Goal: Task Accomplishment & Management: Manage account settings

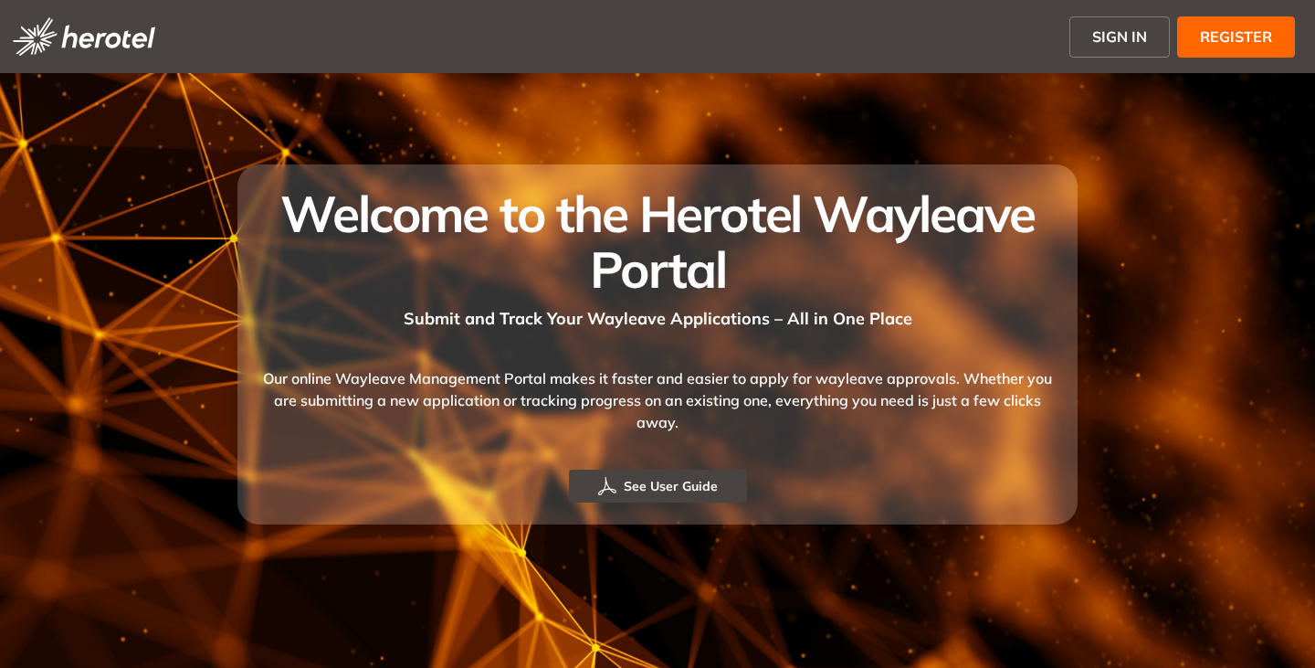
click at [1130, 25] on button "SIGN IN" at bounding box center [1120, 36] width 100 height 41
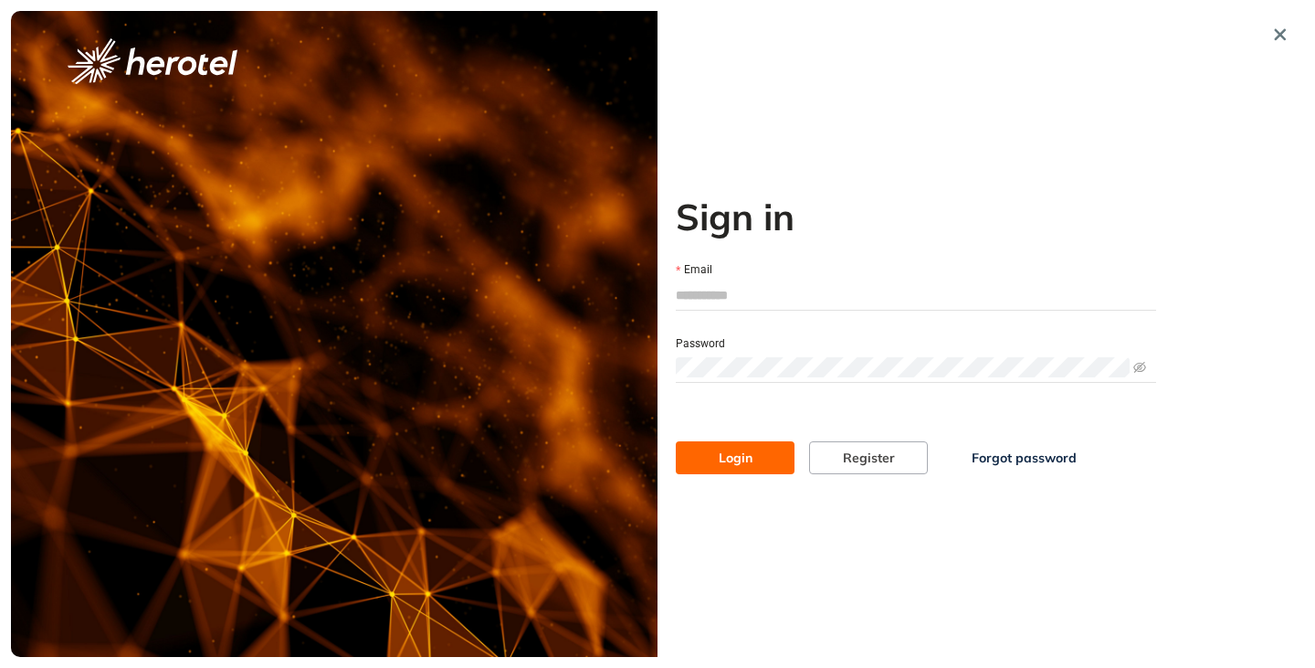
click at [731, 287] on input "Email" at bounding box center [916, 294] width 480 height 27
type input "**********"
click at [676, 441] on button "Login" at bounding box center [735, 457] width 119 height 33
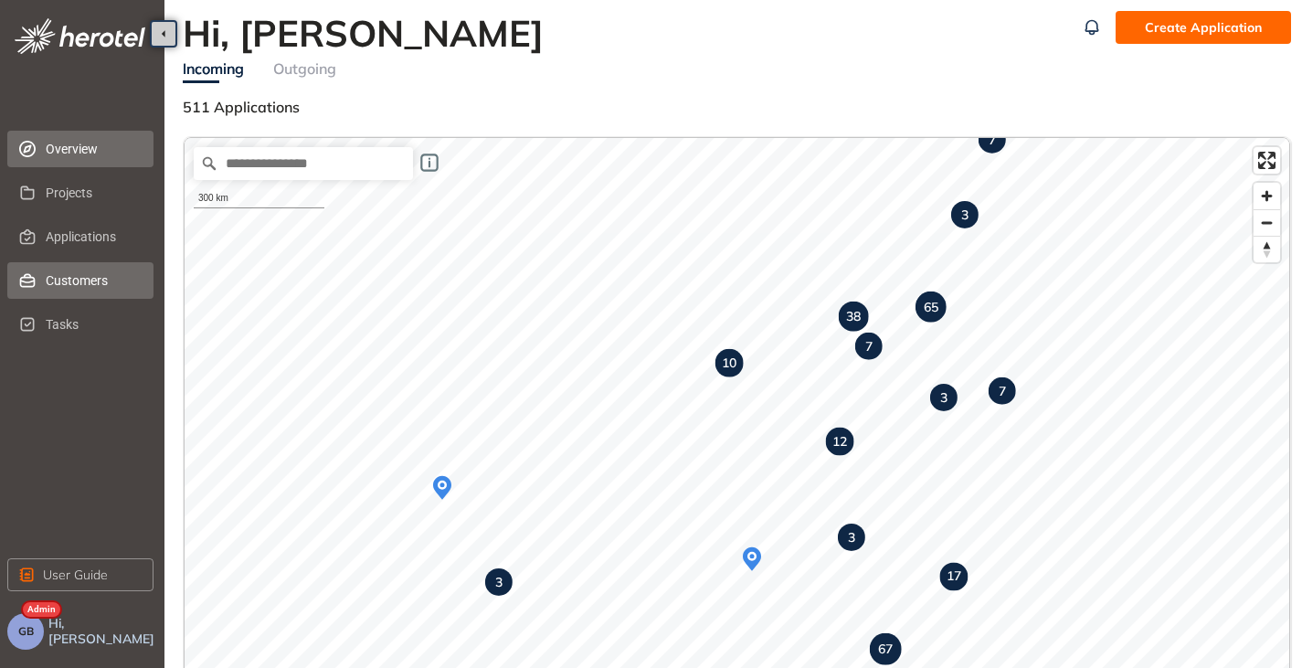
click at [60, 294] on span "Customers" at bounding box center [92, 280] width 93 height 37
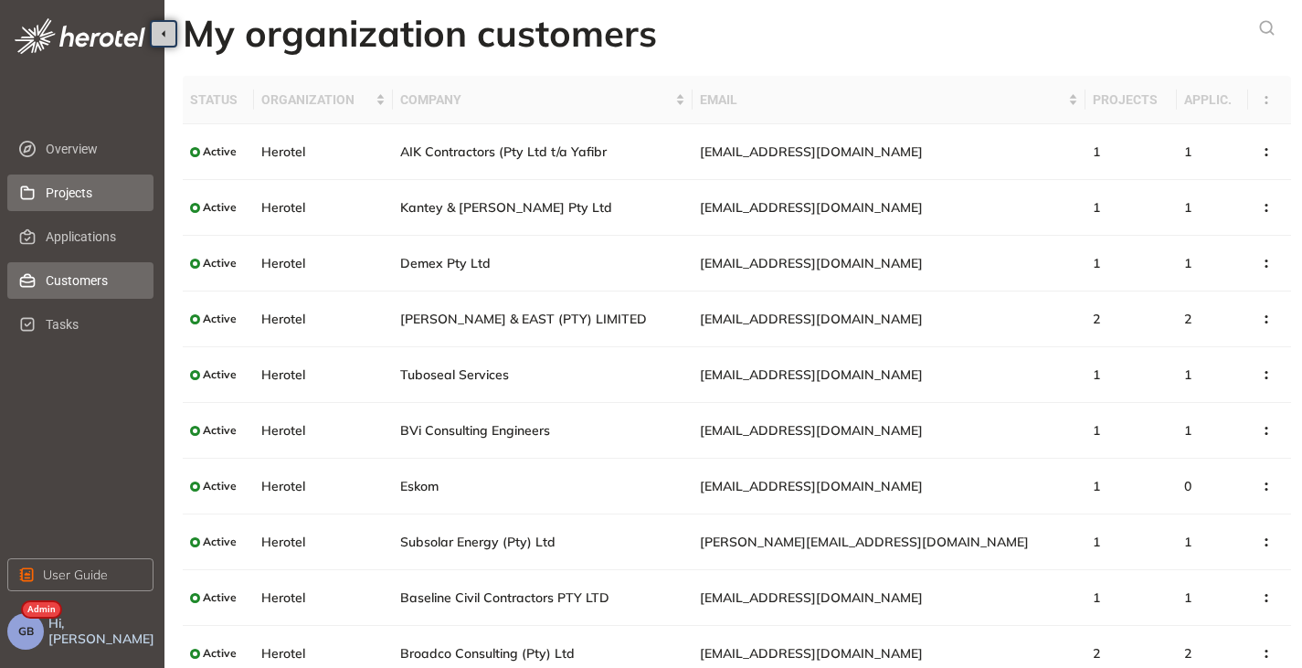
click at [80, 204] on span "Projects" at bounding box center [92, 192] width 93 height 37
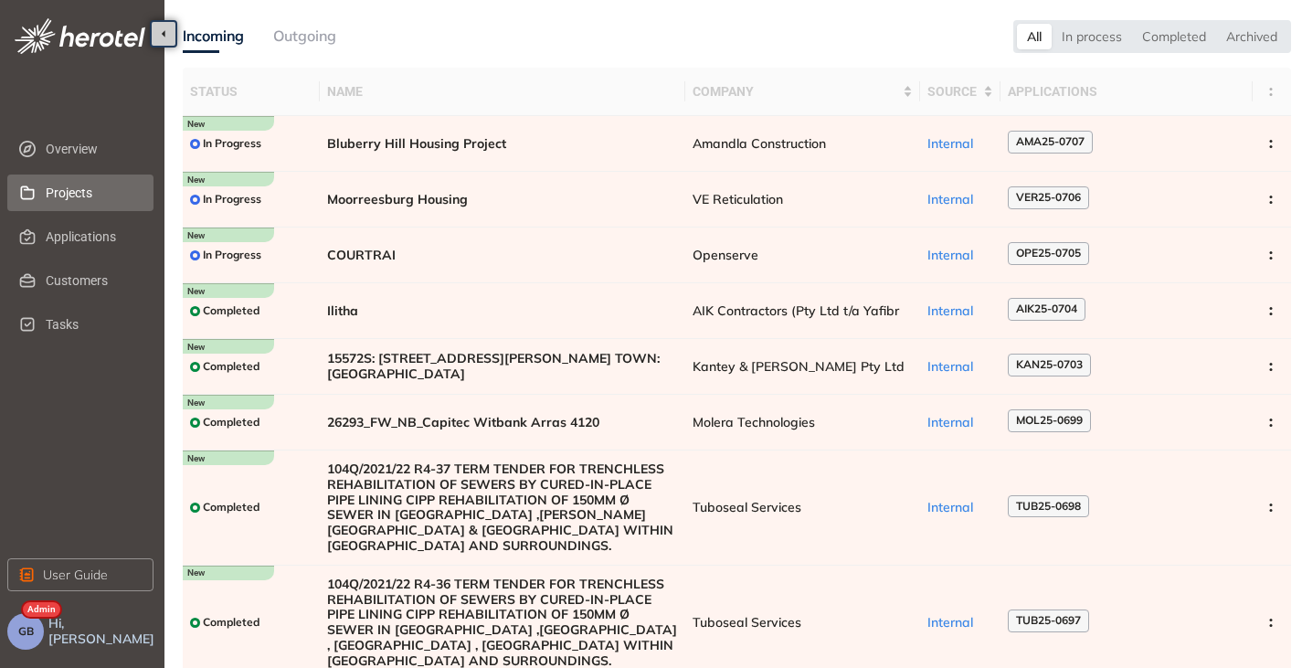
scroll to position [54, 0]
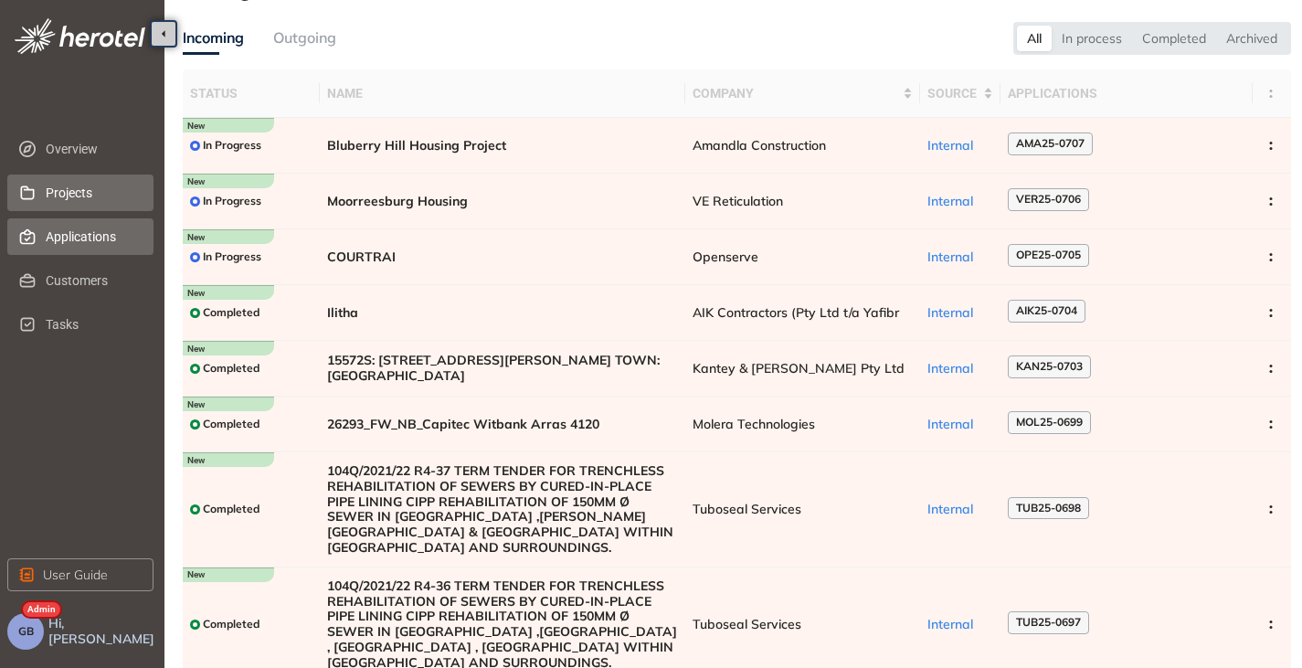
click at [75, 243] on span "Applications" at bounding box center [92, 236] width 93 height 37
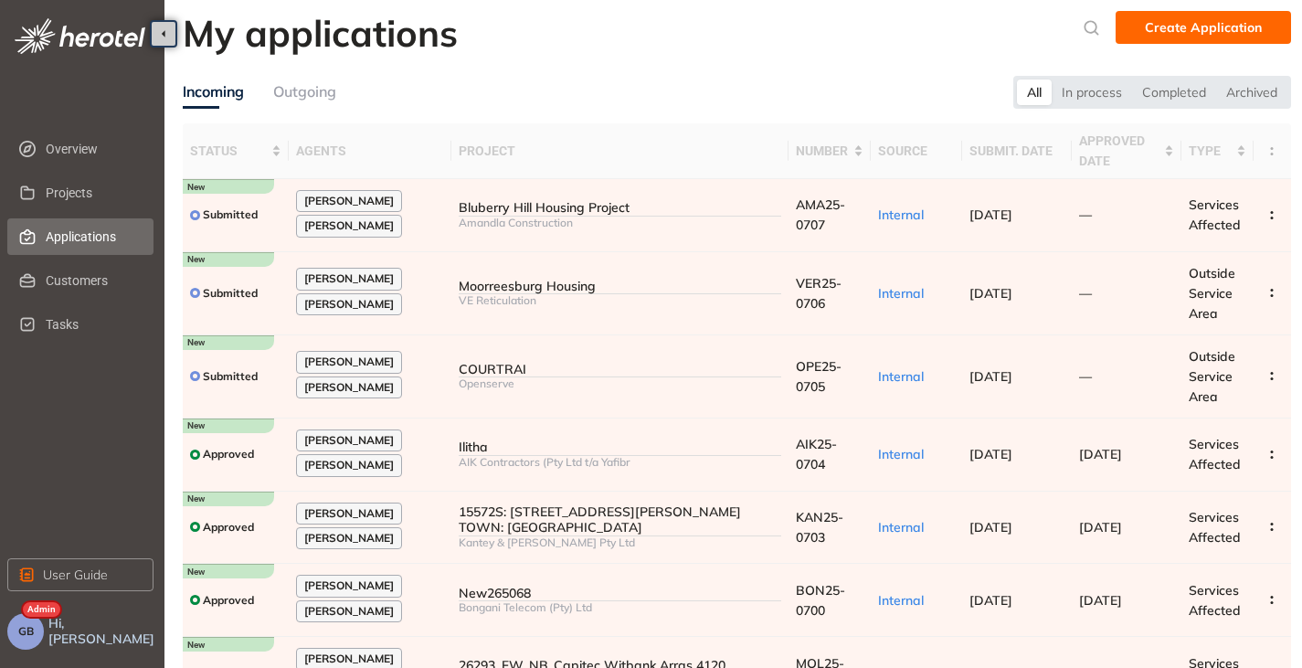
click at [34, 639] on button "GB" at bounding box center [25, 631] width 37 height 37
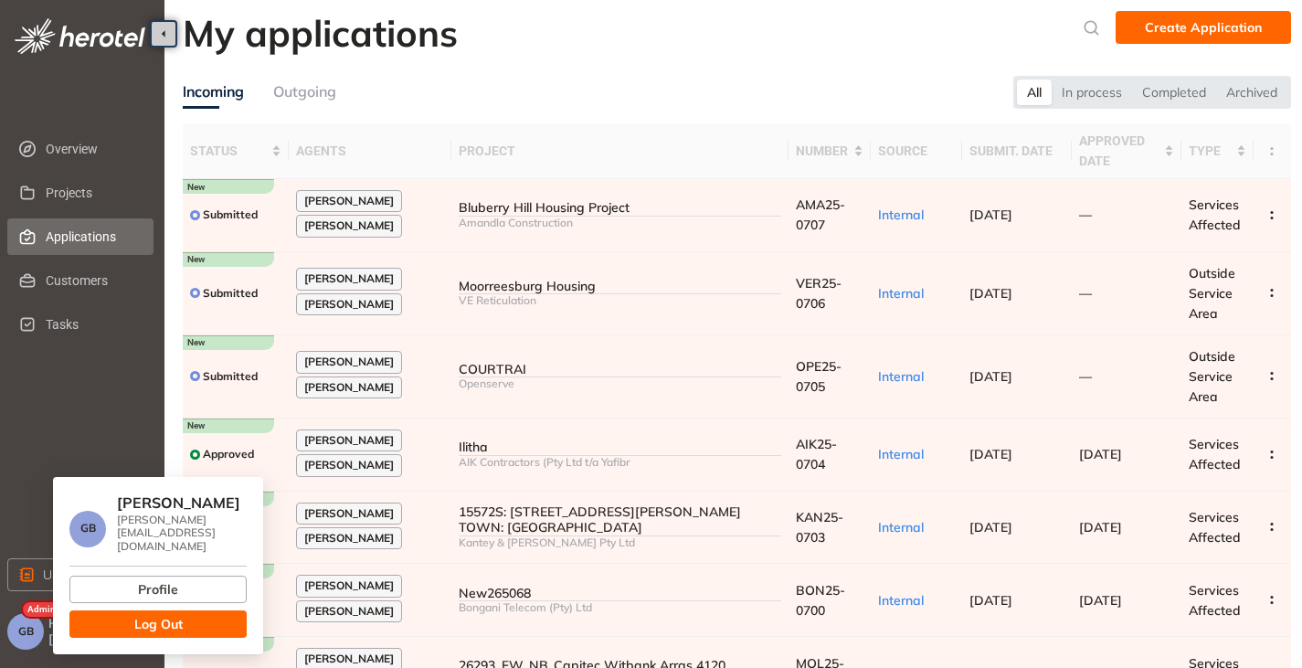
click at [167, 614] on span "Log Out" at bounding box center [158, 624] width 48 height 20
